Goal: Find specific page/section: Find specific page/section

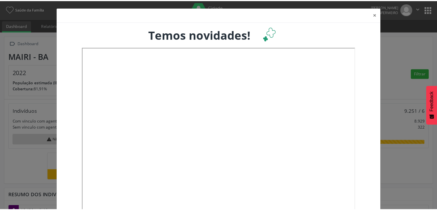
scroll to position [95, 144]
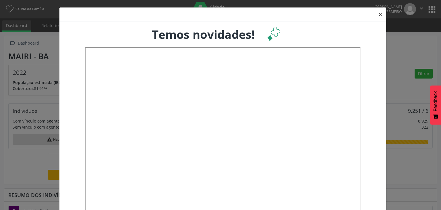
click at [377, 15] on button "×" at bounding box center [380, 14] width 11 height 14
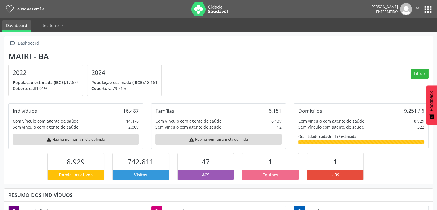
scroll to position [287170, 287122]
click at [424, 7] on button "apps" at bounding box center [428, 9] width 10 height 10
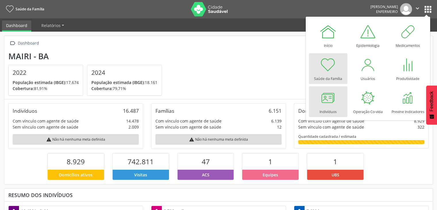
click at [335, 105] on div at bounding box center [327, 97] width 17 height 17
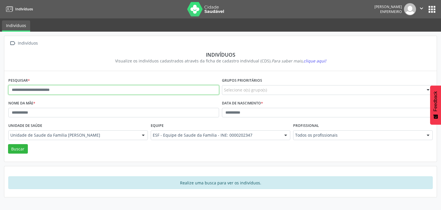
click at [82, 86] on input "text" at bounding box center [113, 90] width 211 height 10
type input "**********"
click at [8, 144] on button "Buscar" at bounding box center [18, 149] width 20 height 10
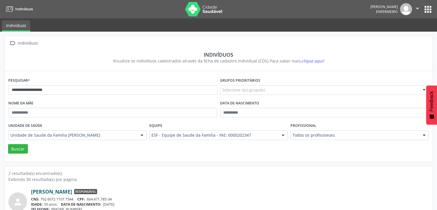
click at [49, 190] on link "Ailton Gomes de Souza" at bounding box center [51, 191] width 41 height 6
